Goal: Information Seeking & Learning: Learn about a topic

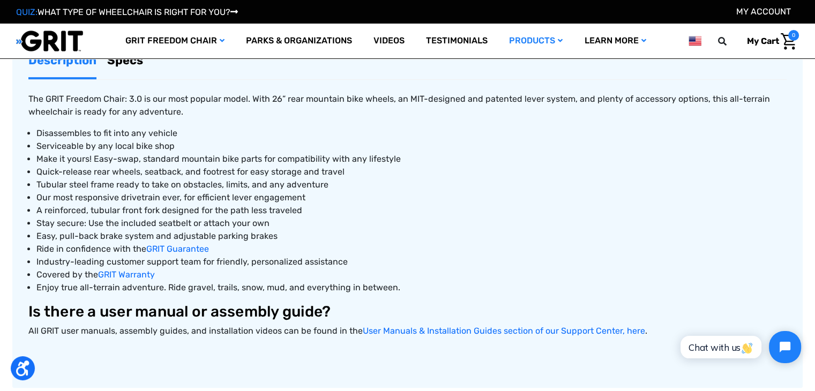
click at [39, 174] on ul "Disassembles to fit into any vehicle Serviceable by any local bike shop Make it…" at bounding box center [407, 210] width 758 height 167
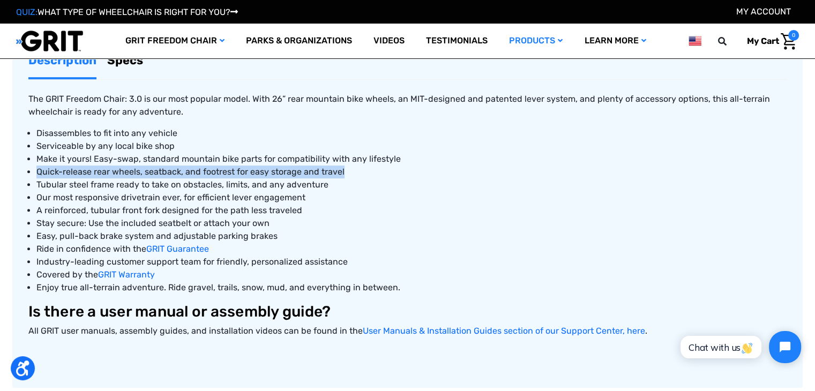
drag, startPoint x: 37, startPoint y: 172, endPoint x: 342, endPoint y: 171, distance: 304.3
click at [342, 171] on li "Quick-release rear wheels, seatback, and footrest for easy storage and travel" at bounding box center [411, 172] width 750 height 13
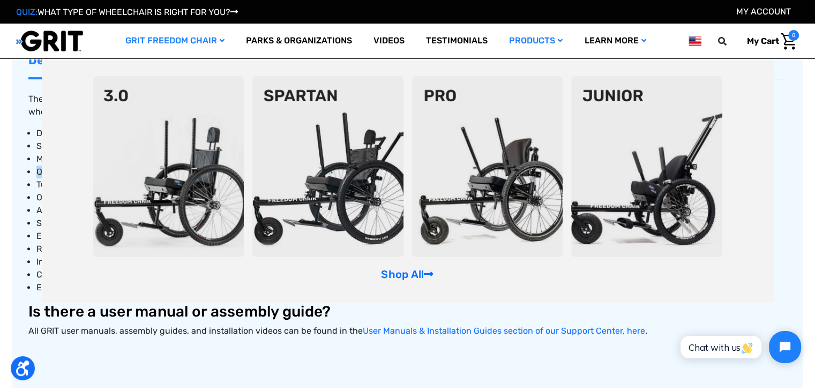
copy span "Quick-release rear wheels, seatback, and footrest for easy storage and travel"
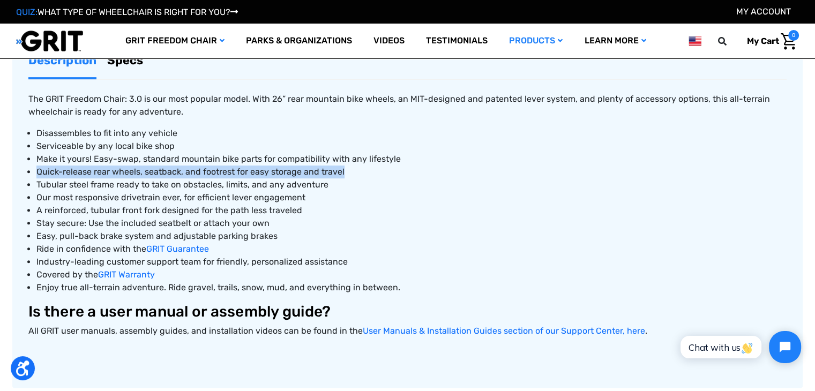
copy span "Quick-release rear wheels, seatback, and footrest for easy storage and travel"
click at [126, 64] on link "Specs" at bounding box center [125, 60] width 36 height 34
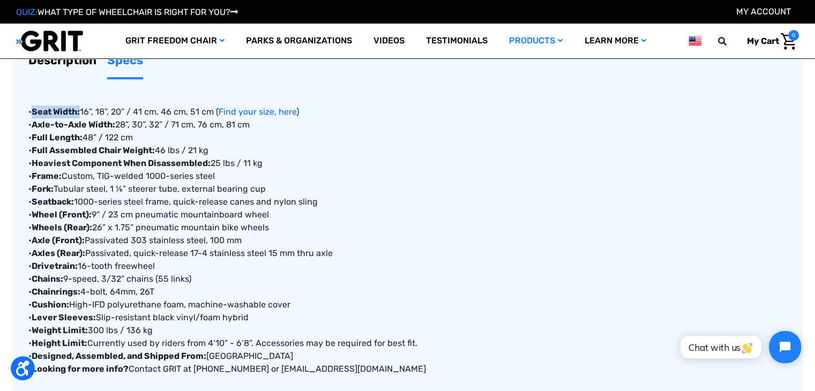
drag, startPoint x: 33, startPoint y: 112, endPoint x: 81, endPoint y: 112, distance: 48.7
click at [81, 112] on div "• Seat Width: 16”, 18”, 20” / 41 cm, 46 cm, 51 cm ( Find your size, here ) • Ax…" at bounding box center [407, 228] width 758 height 296
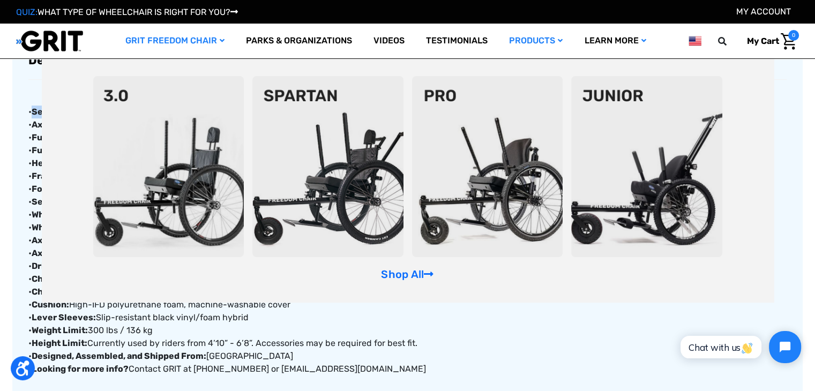
copy strong "Seat Width:"
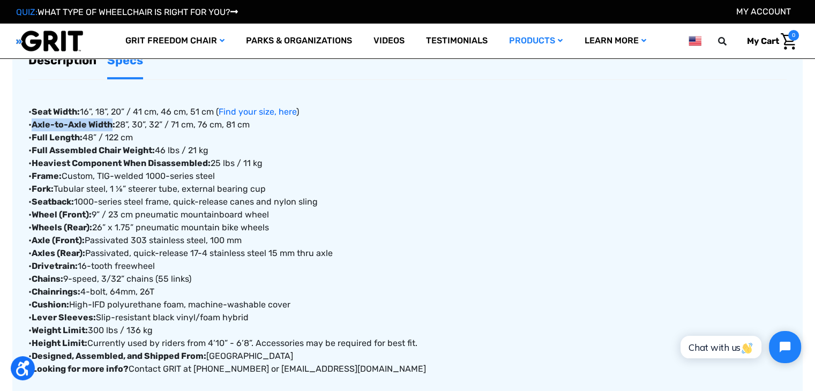
drag, startPoint x: 112, startPoint y: 123, endPoint x: 34, endPoint y: 127, distance: 78.3
click at [34, 127] on strong "Axle-to-Axle Width:" at bounding box center [74, 124] width 84 height 10
copy strong "Axle-to-Axle Width"
drag, startPoint x: 82, startPoint y: 139, endPoint x: 32, endPoint y: 140, distance: 50.4
click at [32, 140] on div "• Seat Width: 16”, 18”, 20” / 41 cm, 46 cm, 51 cm ( Find your size, here ) • Ax…" at bounding box center [407, 228] width 758 height 296
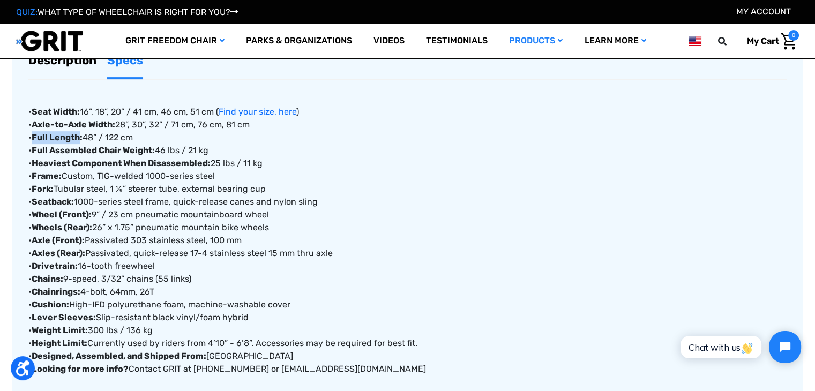
copy div "Full Length"
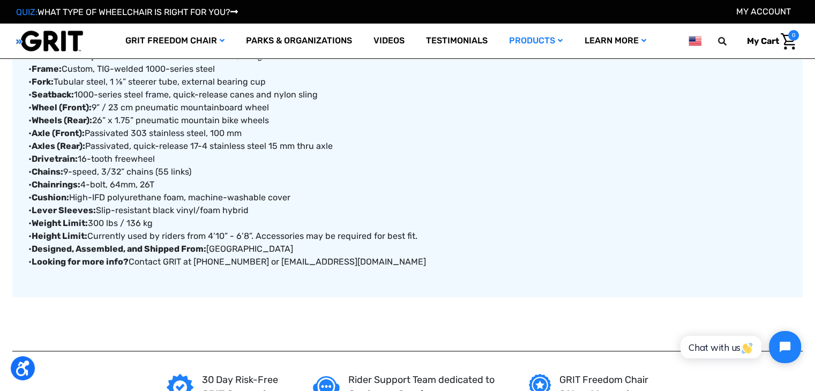
scroll to position [469, 0]
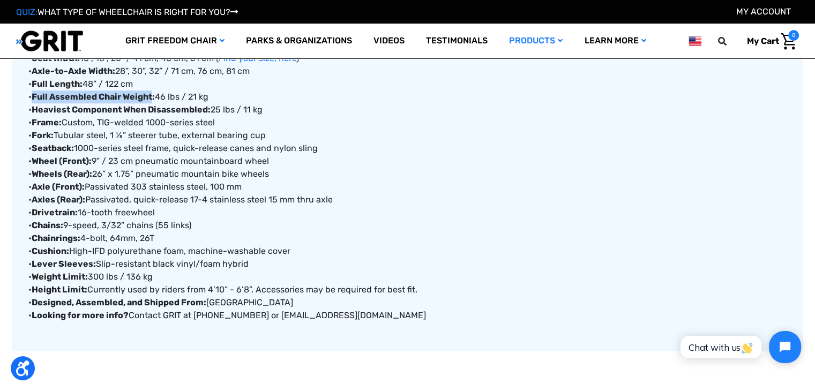
drag, startPoint x: 34, startPoint y: 95, endPoint x: 153, endPoint y: 99, distance: 118.4
click at [153, 99] on strong "Full Assembled Chair Weight:" at bounding box center [93, 97] width 123 height 10
copy strong "Full Assembled Chair Weight"
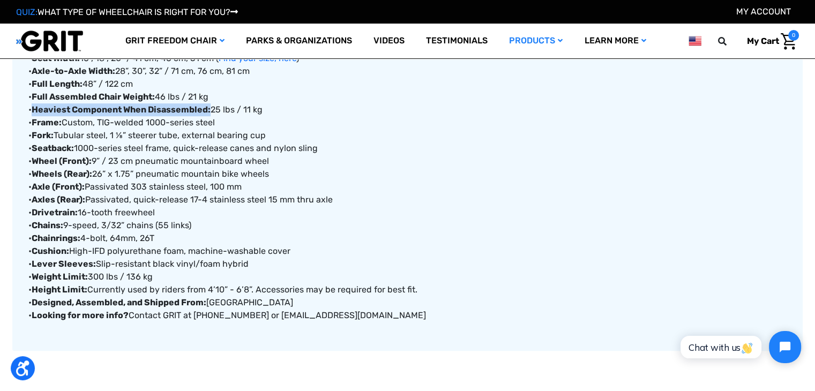
drag, startPoint x: 210, startPoint y: 108, endPoint x: 33, endPoint y: 113, distance: 177.4
click at [33, 113] on div "• Seat Width: 16”, 18”, 20” / 41 cm, 46 cm, 51 cm ( Find your size, here ) • Ax…" at bounding box center [407, 174] width 758 height 296
copy strong "Heaviest Component When Disassembled:"
click at [50, 124] on strong "Frame:" at bounding box center [47, 122] width 30 height 10
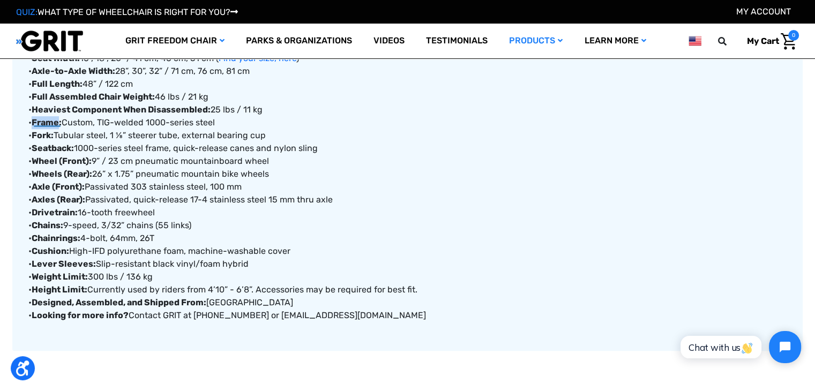
copy strong "Frame"
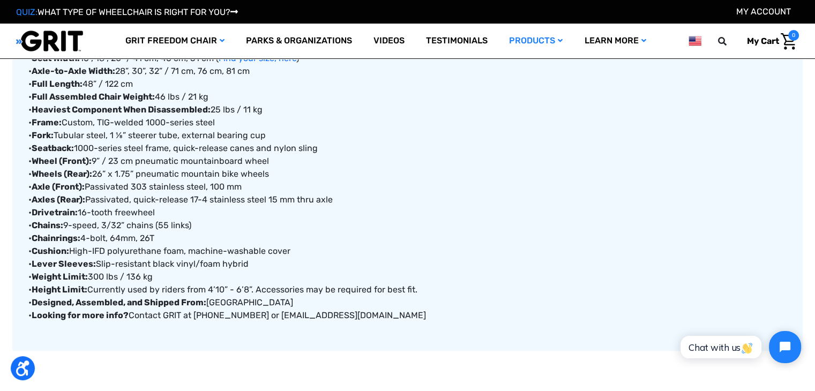
click at [42, 134] on strong "Fork:" at bounding box center [43, 135] width 22 height 10
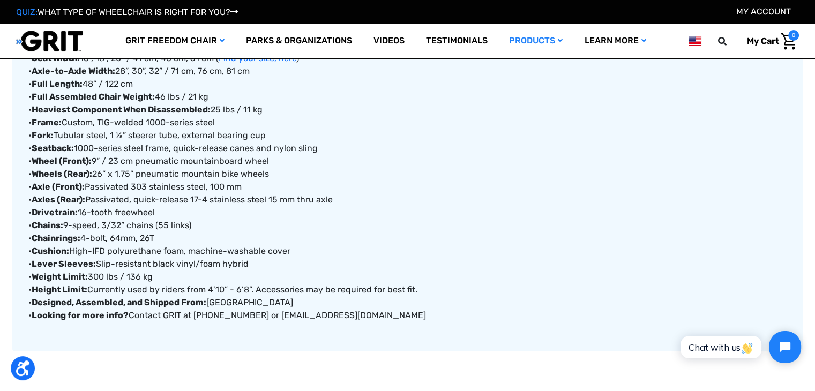
click at [44, 148] on strong "Seatback:" at bounding box center [53, 148] width 42 height 10
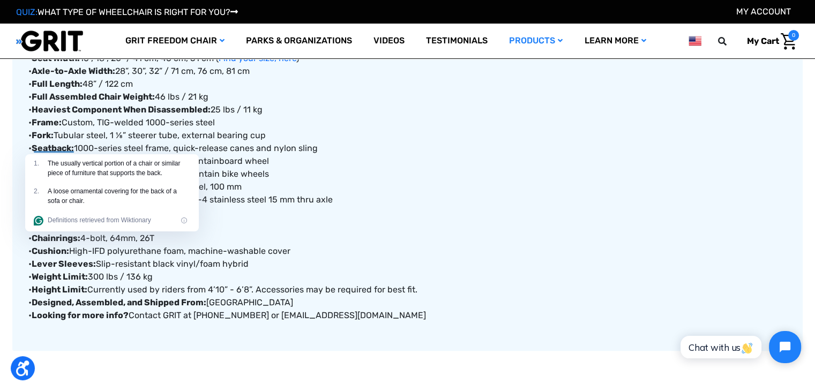
click at [495, 242] on div "• Seat Width: 16”, 18”, 20” / 41 cm, 46 cm, 51 cm ( Find your size, here ) • Ax…" at bounding box center [407, 174] width 758 height 296
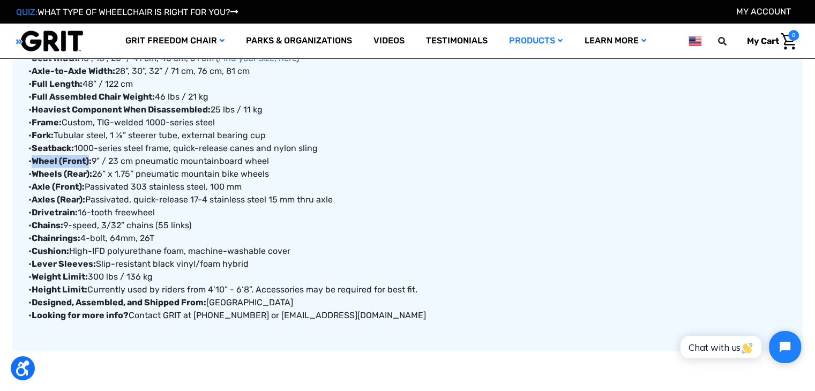
drag, startPoint x: 91, startPoint y: 161, endPoint x: 34, endPoint y: 161, distance: 56.8
click at [34, 161] on strong "Wheel (Front):" at bounding box center [62, 161] width 60 height 10
drag, startPoint x: 78, startPoint y: 174, endPoint x: 37, endPoint y: 176, distance: 41.3
click at [37, 176] on strong "Wheels (Rear):" at bounding box center [62, 174] width 61 height 10
drag, startPoint x: 33, startPoint y: 187, endPoint x: 85, endPoint y: 189, distance: 51.4
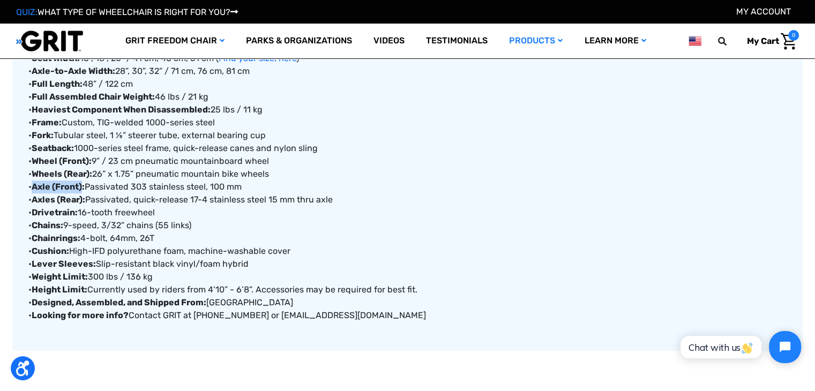
click at [85, 189] on strong "Axle (Front):" at bounding box center [58, 187] width 53 height 10
drag, startPoint x: 32, startPoint y: 200, endPoint x: 86, endPoint y: 202, distance: 53.6
click at [86, 202] on div "• Seat Width: 16”, 18”, 20” / 41 cm, 46 cm, 51 cm ( Find your size, here ) • Ax…" at bounding box center [407, 174] width 758 height 296
click at [41, 211] on strong "Drivetrain:" at bounding box center [55, 212] width 46 height 10
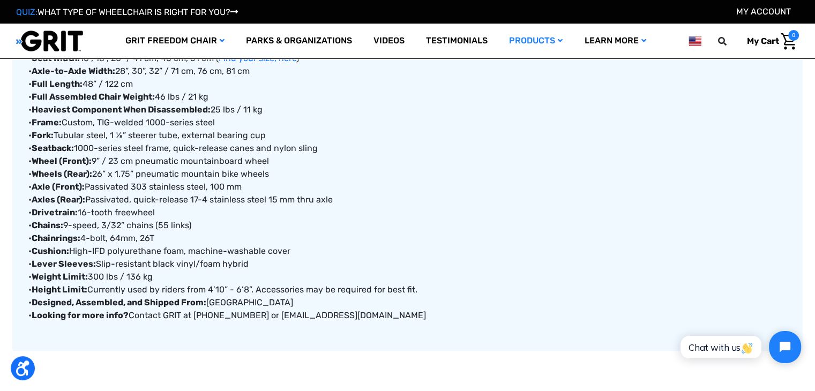
click at [45, 224] on strong "Chains:" at bounding box center [48, 225] width 32 height 10
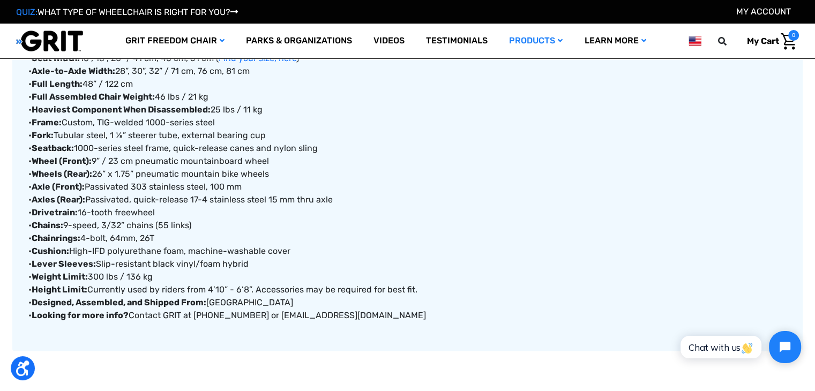
click at [52, 238] on strong "Chainrings:" at bounding box center [56, 238] width 49 height 10
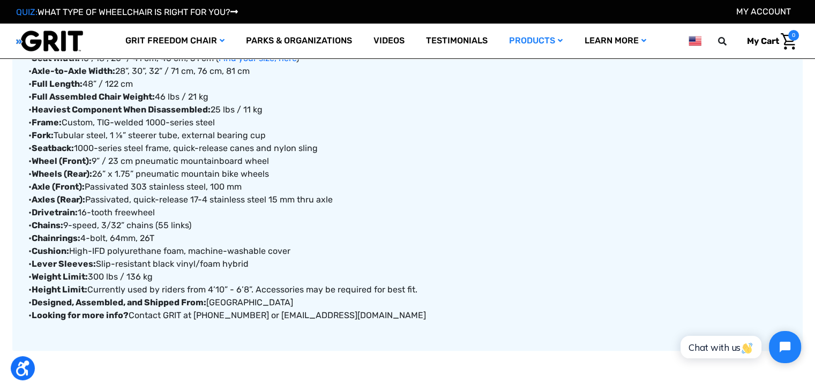
click at [50, 246] on strong "Cushion:" at bounding box center [50, 251] width 37 height 10
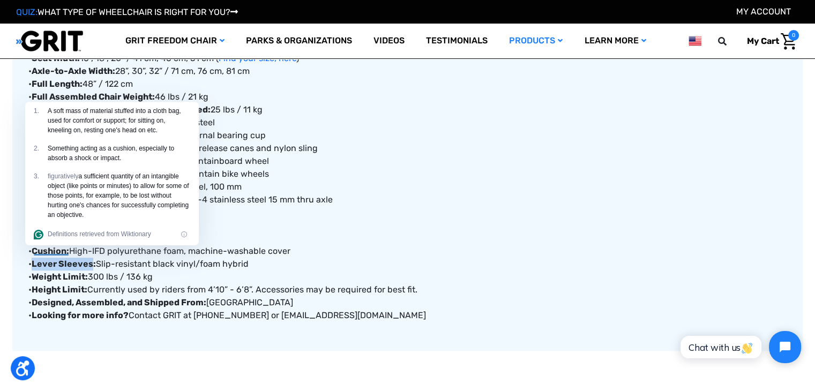
drag, startPoint x: 92, startPoint y: 264, endPoint x: 35, endPoint y: 268, distance: 56.9
click at [35, 268] on div "• Seat Width: 16”, 18”, 20” / 41 cm, 46 cm, 51 cm ( Find your size, here ) • Ax…" at bounding box center [407, 174] width 758 height 296
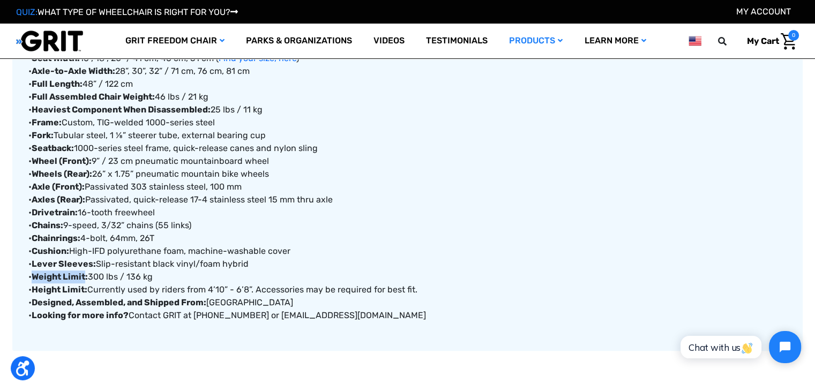
drag, startPoint x: 86, startPoint y: 276, endPoint x: 33, endPoint y: 277, distance: 53.0
click at [33, 277] on strong "Weight Limit:" at bounding box center [60, 277] width 56 height 10
drag, startPoint x: 85, startPoint y: 286, endPoint x: 35, endPoint y: 283, distance: 50.4
click at [35, 284] on strong "Height Limit:" at bounding box center [60, 289] width 56 height 10
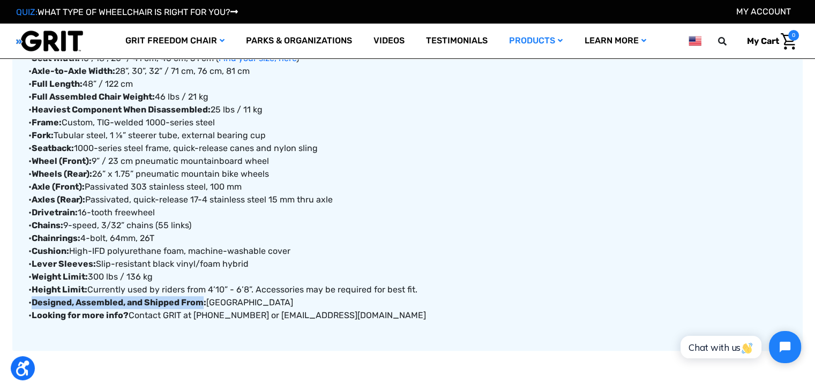
drag, startPoint x: 205, startPoint y: 303, endPoint x: 34, endPoint y: 303, distance: 170.9
click at [34, 303] on strong "Designed, Assembled, and Shipped From:" at bounding box center [119, 302] width 175 height 10
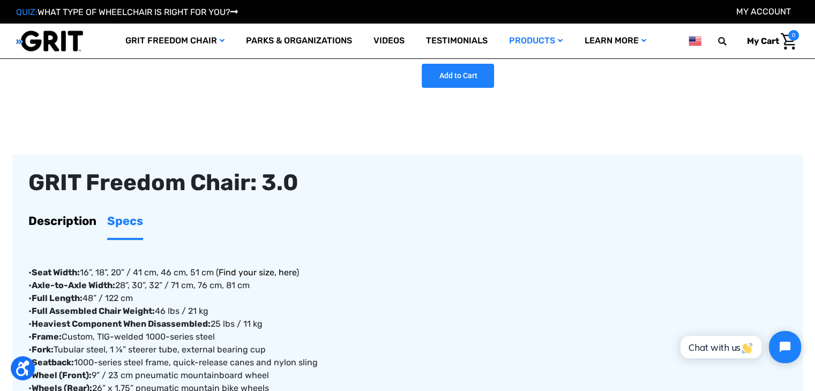
scroll to position [308, 0]
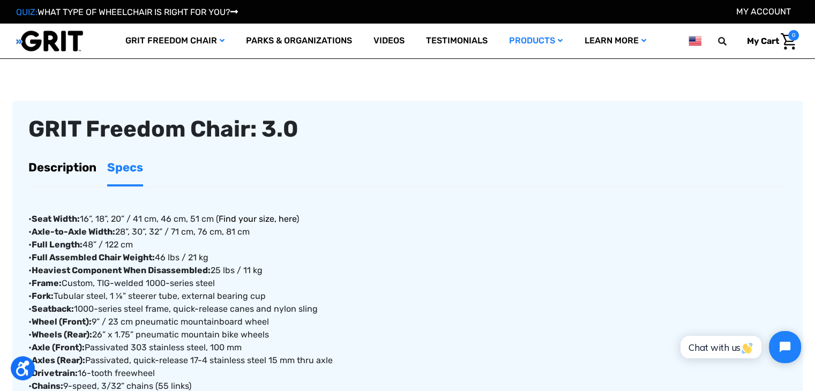
click at [251, 215] on link "Find your size, here" at bounding box center [258, 219] width 78 height 10
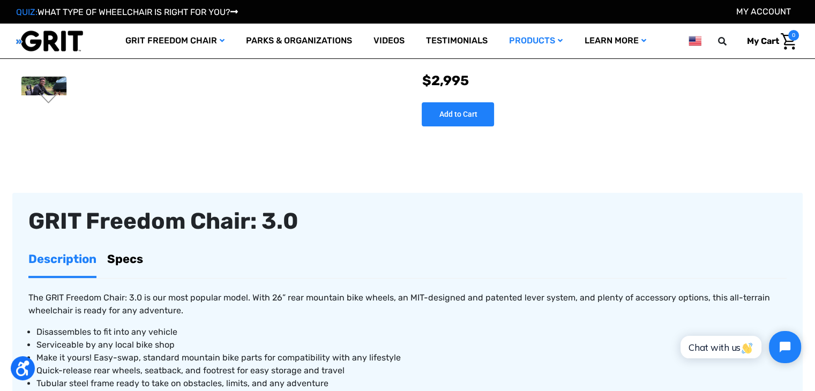
click at [144, 268] on ul "Description Specs" at bounding box center [407, 260] width 758 height 36
click at [137, 261] on link "Specs" at bounding box center [125, 259] width 36 height 34
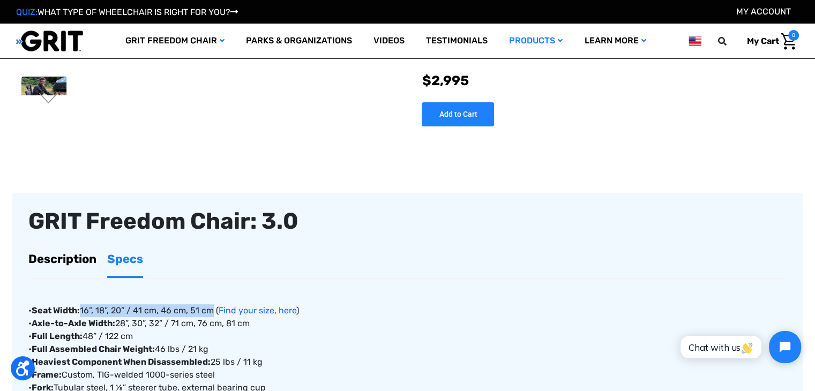
drag, startPoint x: 84, startPoint y: 310, endPoint x: 217, endPoint y: 311, distance: 132.8
copy div "16”, 18”, 20” / 41 cm, 46 cm, 51 cm"
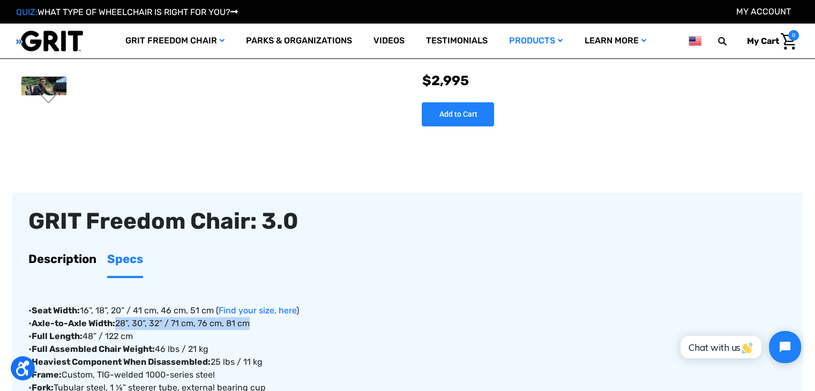
drag, startPoint x: 120, startPoint y: 325, endPoint x: 251, endPoint y: 326, distance: 131.2
copy div "28”, 30”, 32” / 71 cm, 76 cm, 81 cm"
drag, startPoint x: 141, startPoint y: 336, endPoint x: 88, endPoint y: 337, distance: 53.6
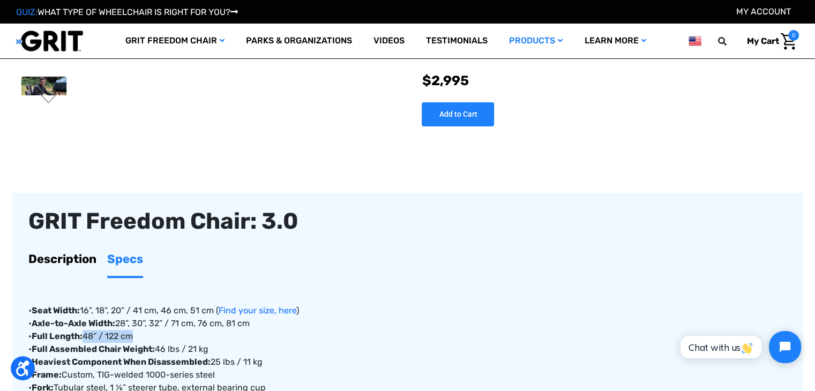
copy div "48” / 122 cm"
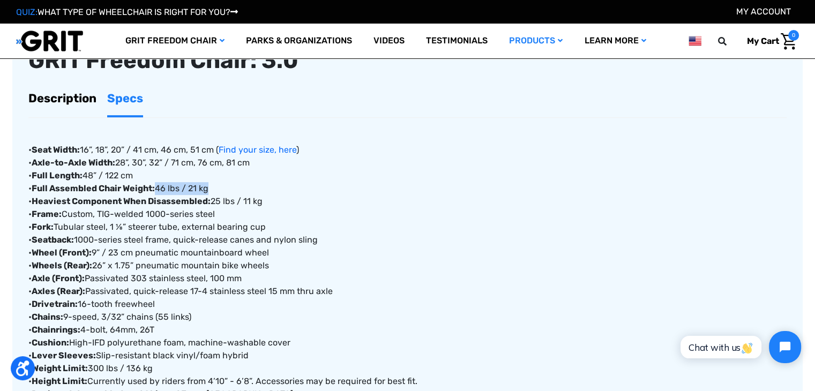
drag, startPoint x: 213, startPoint y: 188, endPoint x: 157, endPoint y: 191, distance: 55.3
click at [157, 191] on div "• Seat Width: 16”, 18”, 20” / 41 cm, 46 cm, 51 cm ( Find your size, here ) • Ax…" at bounding box center [407, 266] width 758 height 296
copy div "46 lbs / 21 kg"
drag, startPoint x: 268, startPoint y: 204, endPoint x: 214, endPoint y: 207, distance: 53.7
click at [214, 207] on div "• Seat Width: 16”, 18”, 20” / 41 cm, 46 cm, 51 cm ( Find your size, here ) • Ax…" at bounding box center [407, 266] width 758 height 296
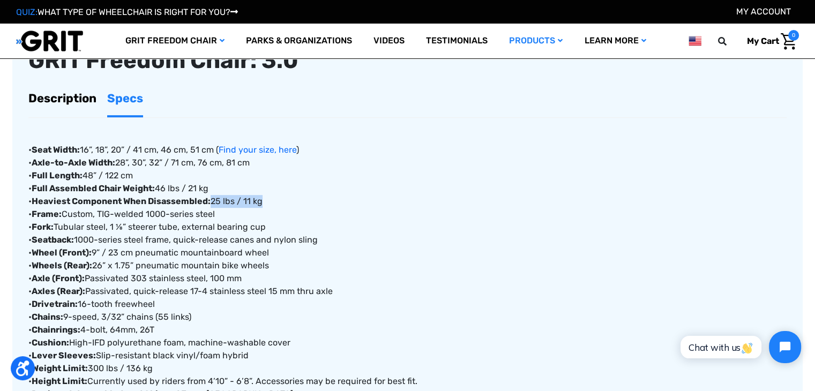
copy div "25 lbs / 11 kg"
drag, startPoint x: 223, startPoint y: 217, endPoint x: 67, endPoint y: 211, distance: 156.5
click at [67, 211] on div "• Seat Width: 16”, 18”, 20” / 41 cm, 46 cm, 51 cm ( Find your size, here ) • Ax…" at bounding box center [407, 266] width 758 height 296
copy div "Custom, TIG-welded 1000-series steel"
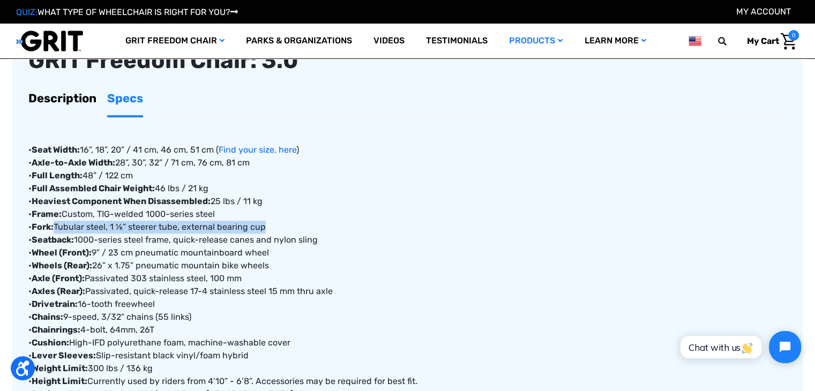
drag, startPoint x: 58, startPoint y: 227, endPoint x: 281, endPoint y: 228, distance: 222.3
click at [281, 228] on div "• Seat Width: 16”, 18”, 20” / 41 cm, 46 cm, 51 cm ( Find your size, here ) • Ax…" at bounding box center [407, 266] width 758 height 296
copy div "Tubular steel, 1 ⅛” steerer tube, external bearing cup"
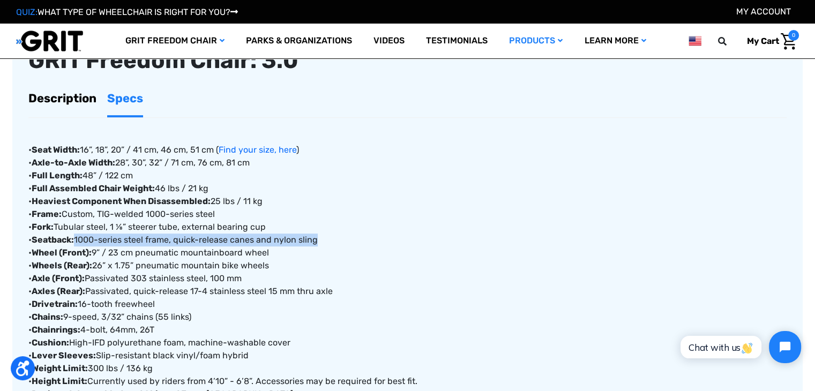
drag, startPoint x: 79, startPoint y: 239, endPoint x: 345, endPoint y: 245, distance: 265.7
click at [345, 245] on div "• Seat Width: 16”, 18”, 20” / 41 cm, 46 cm, 51 cm ( Find your size, here ) • Ax…" at bounding box center [407, 266] width 758 height 296
copy div "1000-series steel frame, quick-release canes and nylon sling"
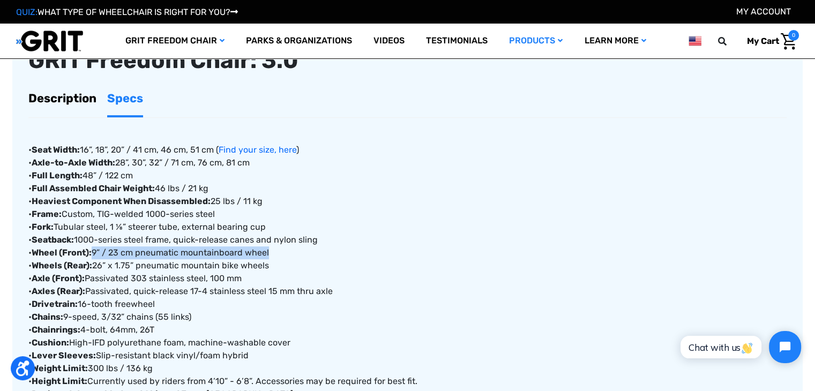
drag, startPoint x: 96, startPoint y: 253, endPoint x: 279, endPoint y: 257, distance: 182.7
click at [279, 257] on div "• Seat Width: 16”, 18”, 20” / 41 cm, 46 cm, 51 cm ( Find your size, here ) • Ax…" at bounding box center [407, 266] width 758 height 296
copy div "9” / 23 cm pneumatic mountainboard wheel"
drag, startPoint x: 97, startPoint y: 268, endPoint x: 272, endPoint y: 268, distance: 174.6
click at [272, 268] on div "• Seat Width: 16”, 18”, 20” / 41 cm, 46 cm, 51 cm ( Find your size, here ) • Ax…" at bounding box center [407, 266] width 758 height 296
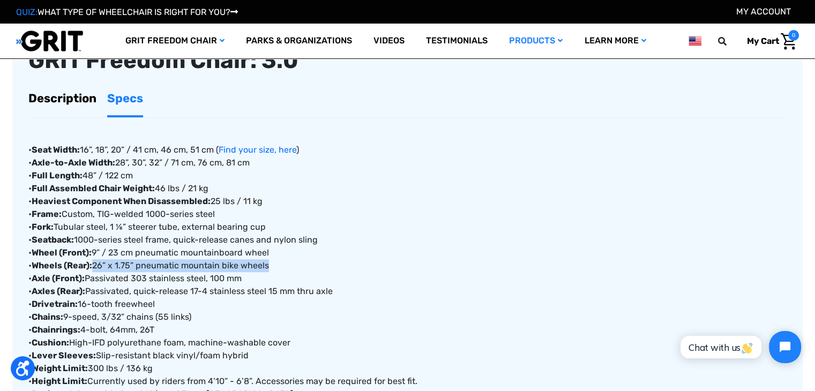
copy div "26” x 1.75” pneumatic mountain bike wheels"
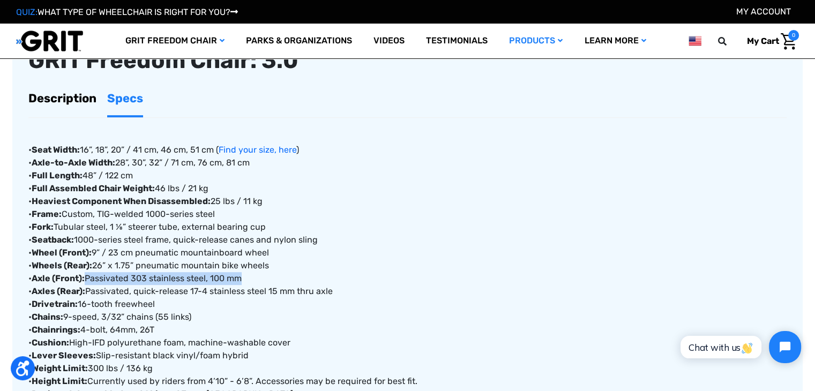
drag, startPoint x: 90, startPoint y: 280, endPoint x: 246, endPoint y: 280, distance: 156.4
click at [246, 280] on div "• Seat Width: 16”, 18”, 20” / 41 cm, 46 cm, 51 cm ( Find your size, here ) • Ax…" at bounding box center [407, 266] width 758 height 296
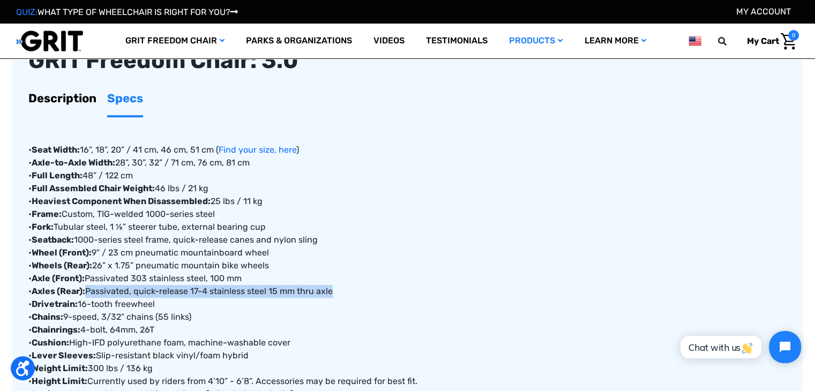
drag, startPoint x: 89, startPoint y: 292, endPoint x: 337, endPoint y: 292, distance: 248.0
click at [337, 292] on div "• Seat Width: 16”, 18”, 20” / 41 cm, 46 cm, 51 cm ( Find your size, here ) • Ax…" at bounding box center [407, 266] width 758 height 296
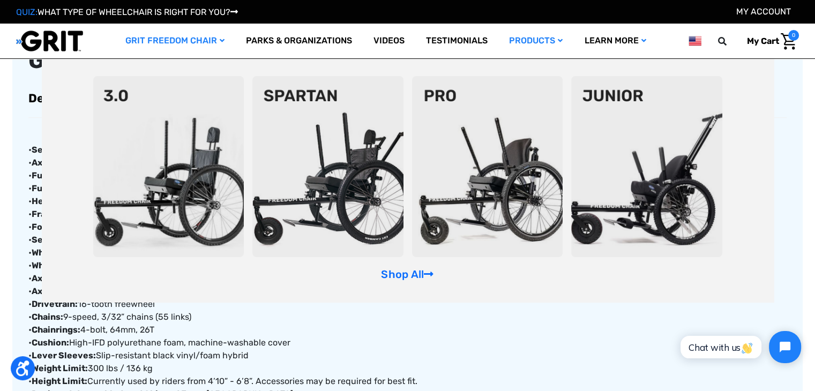
scroll to position [546, 0]
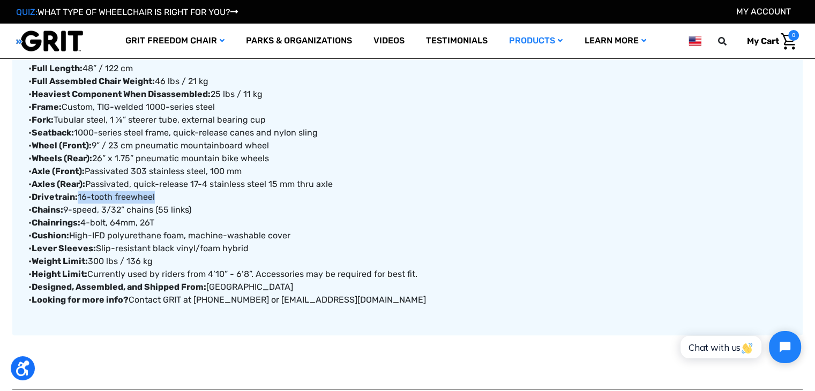
drag, startPoint x: 82, startPoint y: 198, endPoint x: 182, endPoint y: 200, distance: 99.7
click at [182, 200] on div "• Seat Width: 16”, 18”, 20” / 41 cm, 46 cm, 51 cm ( Find your size, here ) • Ax…" at bounding box center [407, 159] width 758 height 296
drag, startPoint x: 67, startPoint y: 208, endPoint x: 219, endPoint y: 214, distance: 151.7
click at [219, 214] on div "• Seat Width: 16”, 18”, 20” / 41 cm, 46 cm, 51 cm ( Find your size, here ) • Ax…" at bounding box center [407, 159] width 758 height 296
drag, startPoint x: 86, startPoint y: 223, endPoint x: 190, endPoint y: 226, distance: 104.5
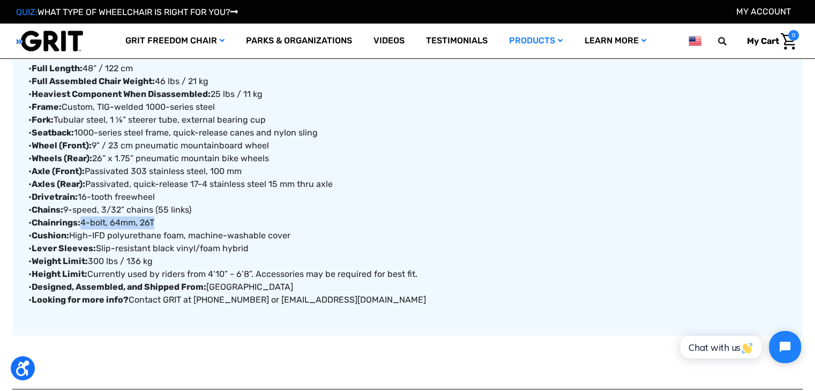
click at [187, 226] on div "• Seat Width: 16”, 18”, 20” / 41 cm, 46 cm, 51 cm ( Find your size, here ) • Ax…" at bounding box center [407, 159] width 758 height 296
click at [727, 173] on div "• Seat Width: 16”, 18”, 20” / 41 cm, 46 cm, 51 cm ( Find your size, here ) • Ax…" at bounding box center [407, 159] width 758 height 296
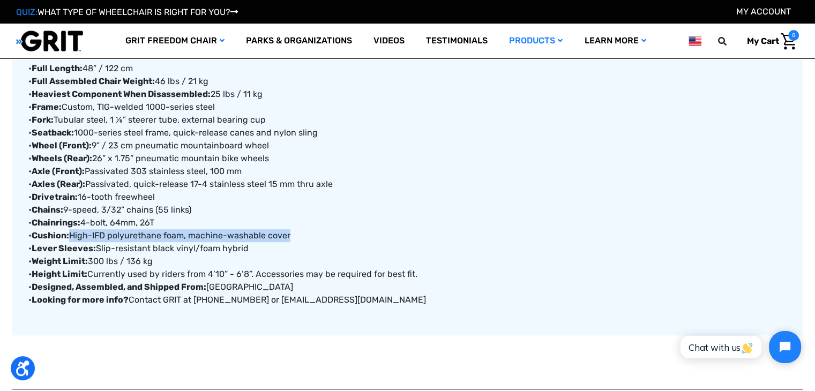
drag, startPoint x: 122, startPoint y: 235, endPoint x: 73, endPoint y: 236, distance: 49.3
click at [73, 236] on div "• Seat Width: 16”, 18”, 20” / 41 cm, 46 cm, 51 cm ( Find your size, here ) • Ax…" at bounding box center [407, 159] width 758 height 296
drag, startPoint x: 253, startPoint y: 252, endPoint x: 97, endPoint y: 254, distance: 155.4
click at [97, 254] on div "• Seat Width: 16”, 18”, 20” / 41 cm, 46 cm, 51 cm ( Find your size, here ) • Ax…" at bounding box center [407, 159] width 758 height 296
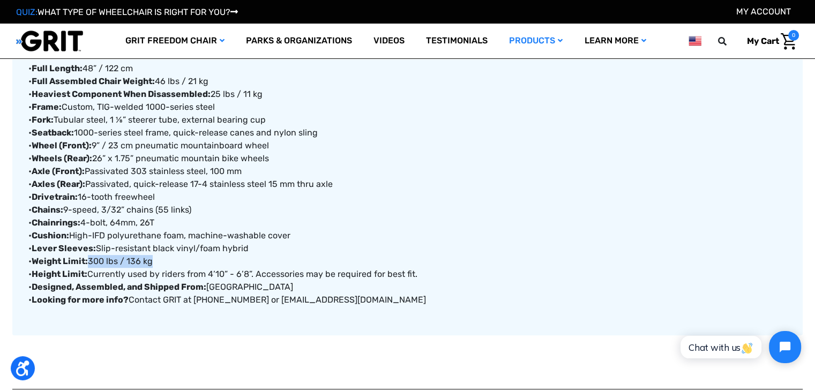
drag, startPoint x: 159, startPoint y: 264, endPoint x: 93, endPoint y: 262, distance: 66.4
click at [93, 262] on div "• Seat Width: 16”, 18”, 20” / 41 cm, 46 cm, 51 cm ( Find your size, here ) • Ax…" at bounding box center [407, 159] width 758 height 296
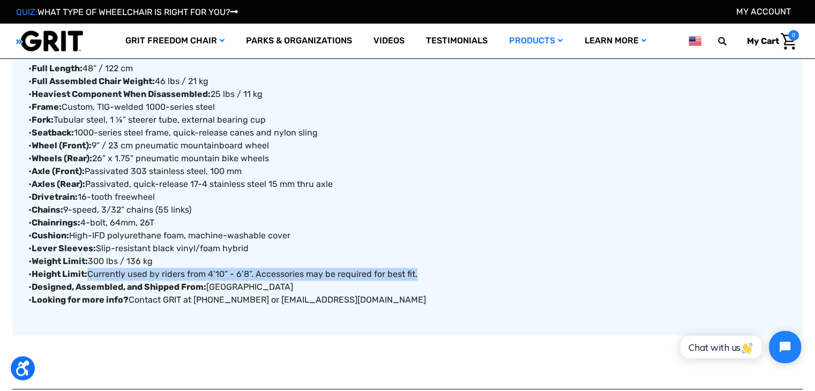
drag, startPoint x: 422, startPoint y: 274, endPoint x: 150, endPoint y: 282, distance: 272.2
click at [92, 275] on div "• Seat Width: 16”, 18”, 20” / 41 cm, 46 cm, 51 cm ( Find your size, here ) • Ax…" at bounding box center [407, 159] width 758 height 296
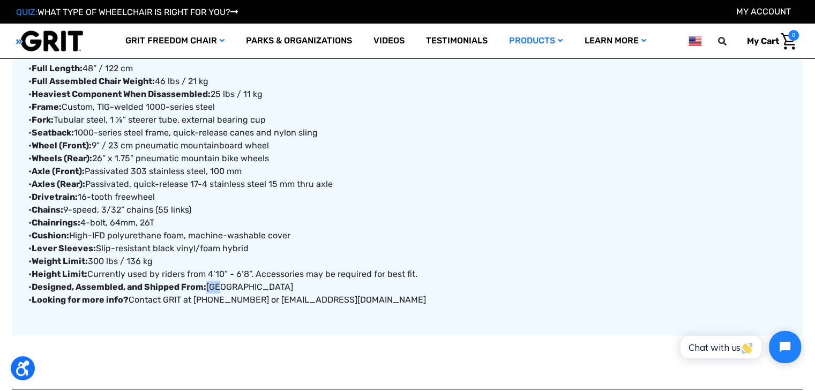
drag, startPoint x: 227, startPoint y: 288, endPoint x: 208, endPoint y: 288, distance: 18.2
click at [208, 288] on div "• Seat Width: 16”, 18”, 20” / 41 cm, 46 cm, 51 cm ( Find your size, here ) • Ax…" at bounding box center [407, 159] width 758 height 296
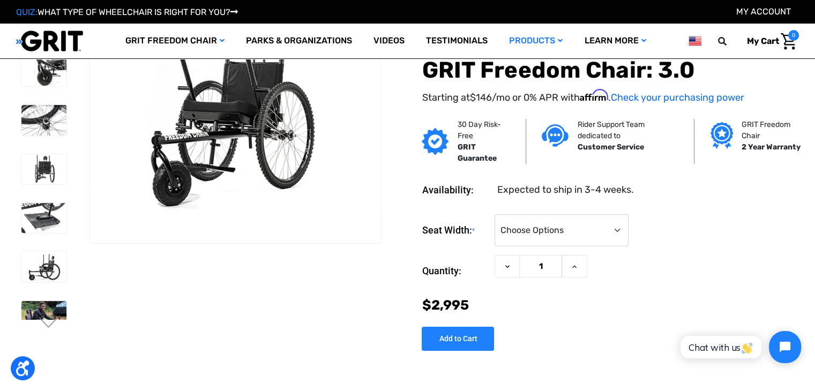
scroll to position [0, 0]
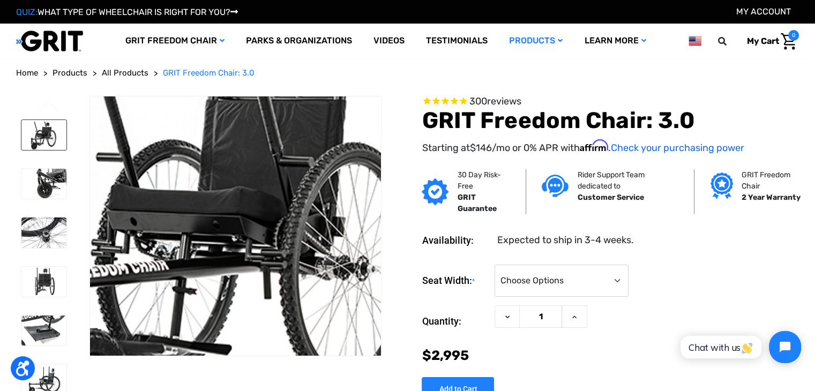
drag, startPoint x: 237, startPoint y: 237, endPoint x: 35, endPoint y: 132, distance: 227.4
click at [35, 132] on img at bounding box center [43, 135] width 45 height 30
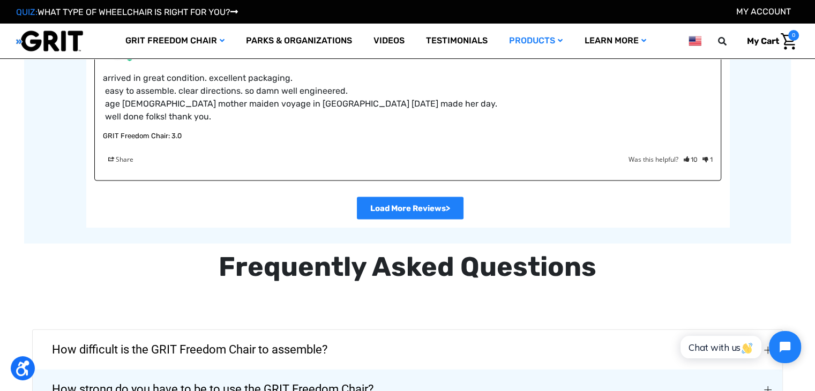
scroll to position [2464, 0]
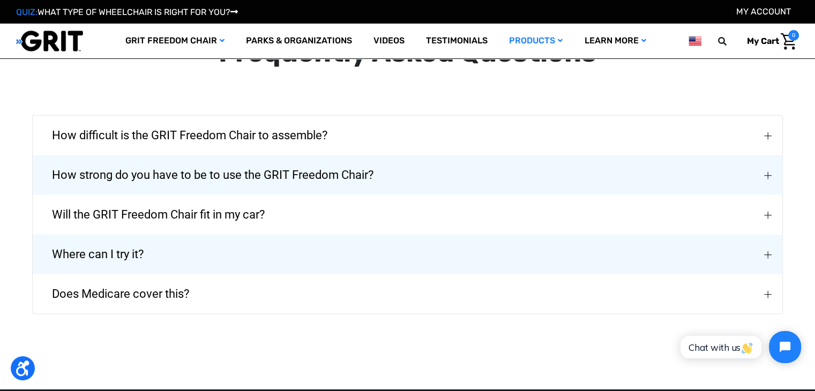
click at [737, 116] on button "How difficult is the GRIT Freedom Chair to assemble?" at bounding box center [407, 136] width 749 height 40
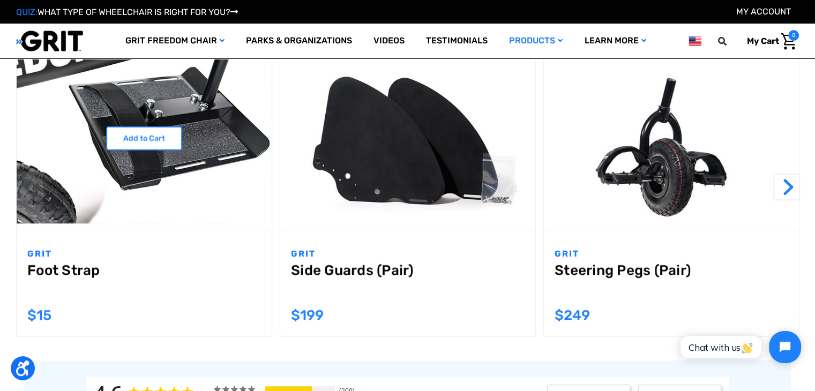
scroll to position [964, 0]
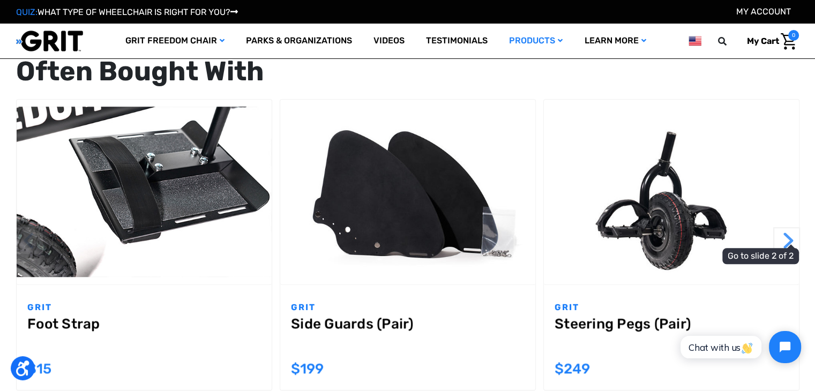
click at [791, 249] on button "Next" at bounding box center [786, 240] width 27 height 27
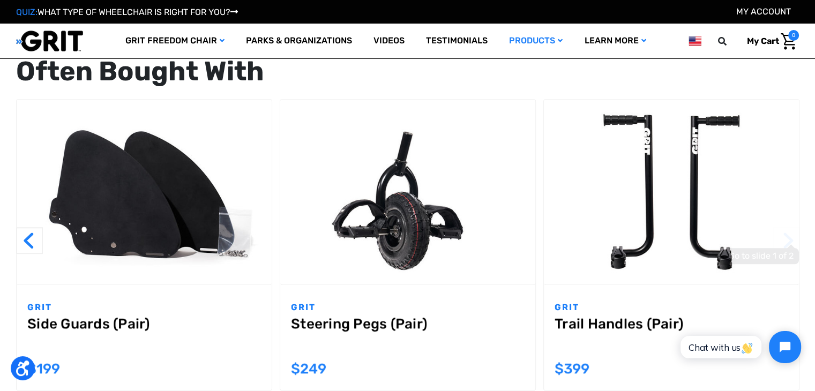
click at [796, 243] on span "Go to slide 1 of 2" at bounding box center [796, 243] width 0 height 1
